Goal: Task Accomplishment & Management: Use online tool/utility

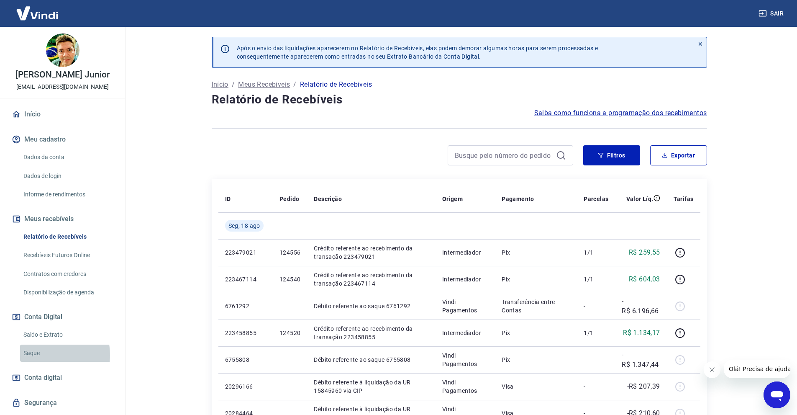
click at [42, 355] on link "Saque" at bounding box center [67, 352] width 95 height 17
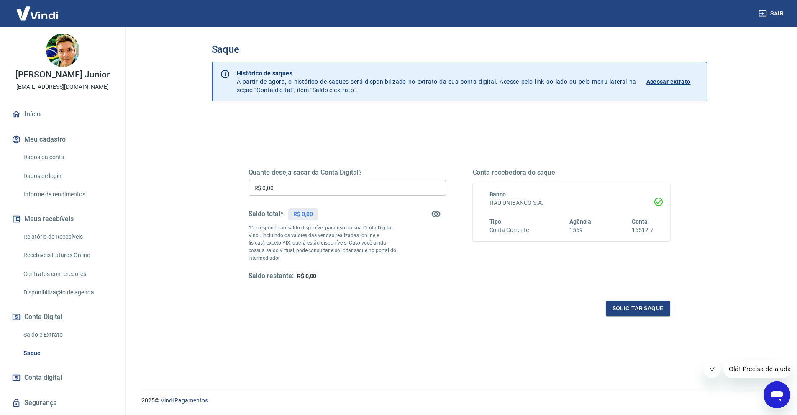
click at [302, 185] on input "R$ 0,00" at bounding box center [347, 187] width 197 height 15
type input "R$ 11.794,66"
click at [653, 311] on button "Solicitar saque" at bounding box center [638, 307] width 64 height 15
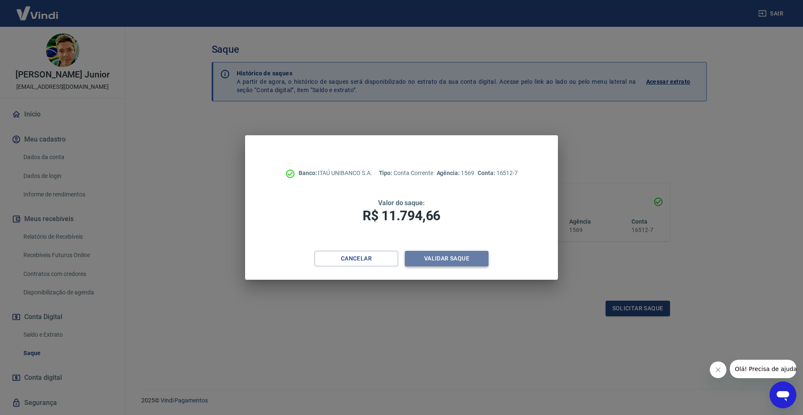
click at [451, 260] on button "Validar saque" at bounding box center [447, 258] width 84 height 15
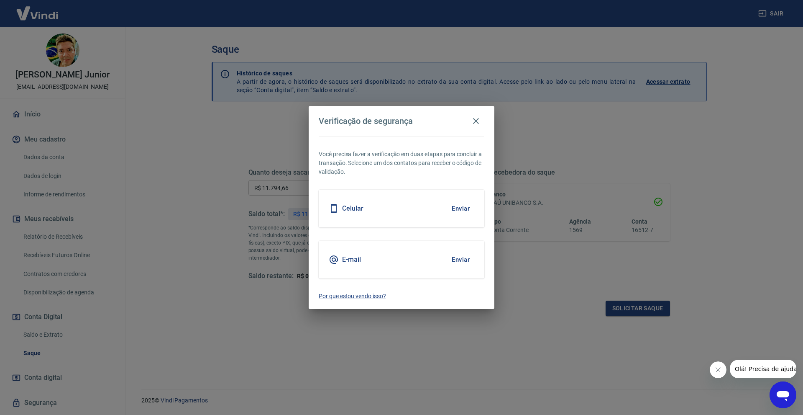
click at [459, 258] on button "Enviar" at bounding box center [460, 260] width 27 height 18
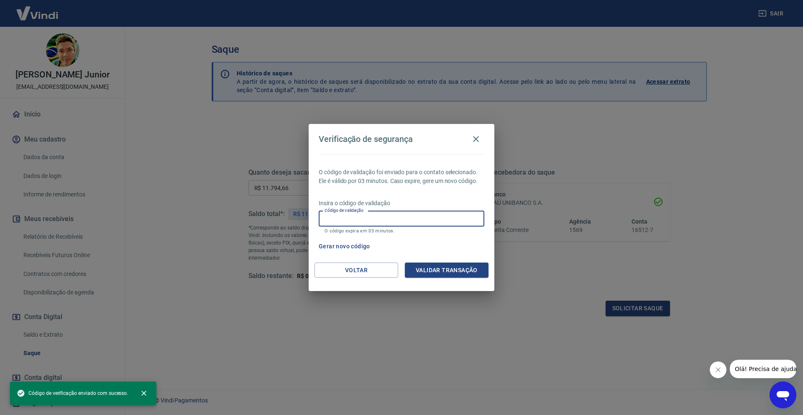
click at [351, 220] on input "Código de validação" at bounding box center [402, 218] width 166 height 15
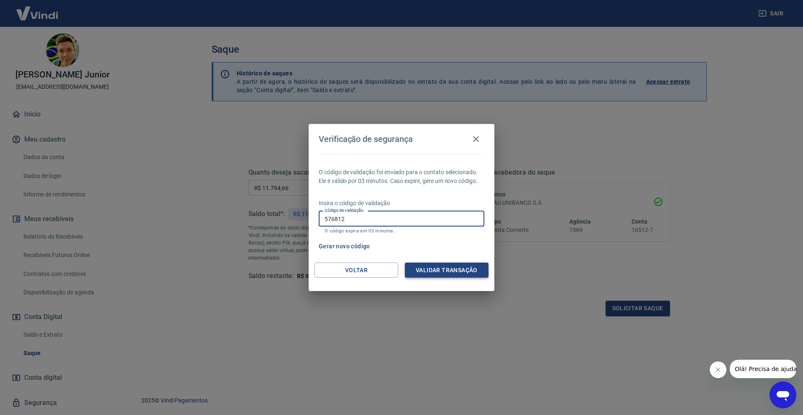
type input "576812"
click at [433, 265] on button "Validar transação" at bounding box center [447, 269] width 84 height 15
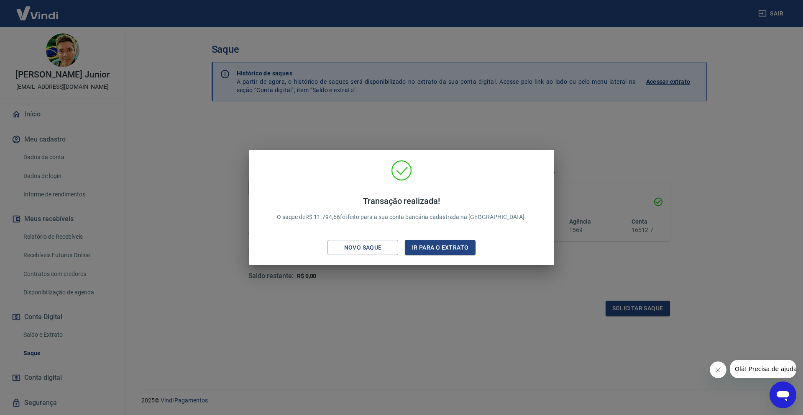
click at [777, 149] on div "Transação realizada! O saque de R$ 11.794,66 foi feito para a sua conta bancári…" at bounding box center [401, 207] width 803 height 415
